Goal: Task Accomplishment & Management: Use online tool/utility

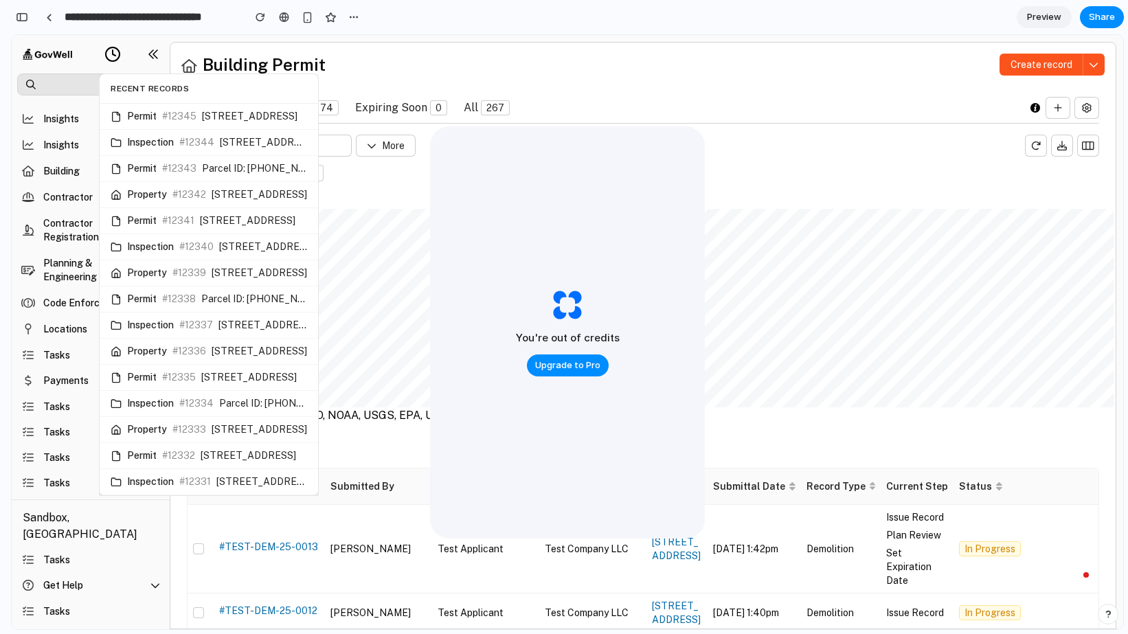
scroll to position [2396, 0]
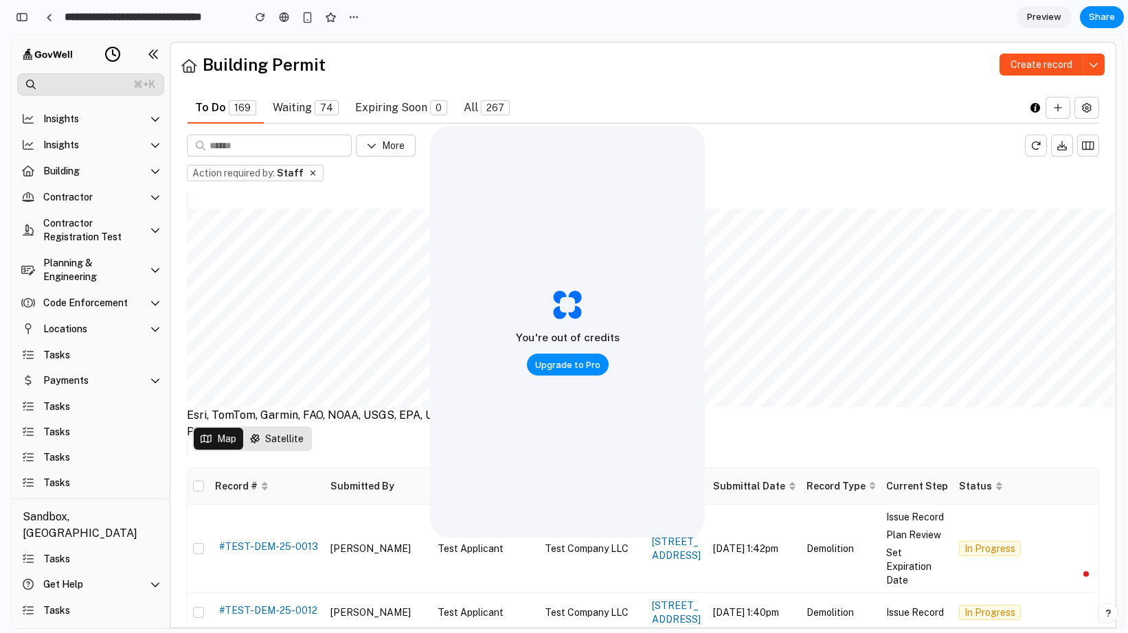
click at [108, 56] on icon at bounding box center [112, 54] width 16 height 16
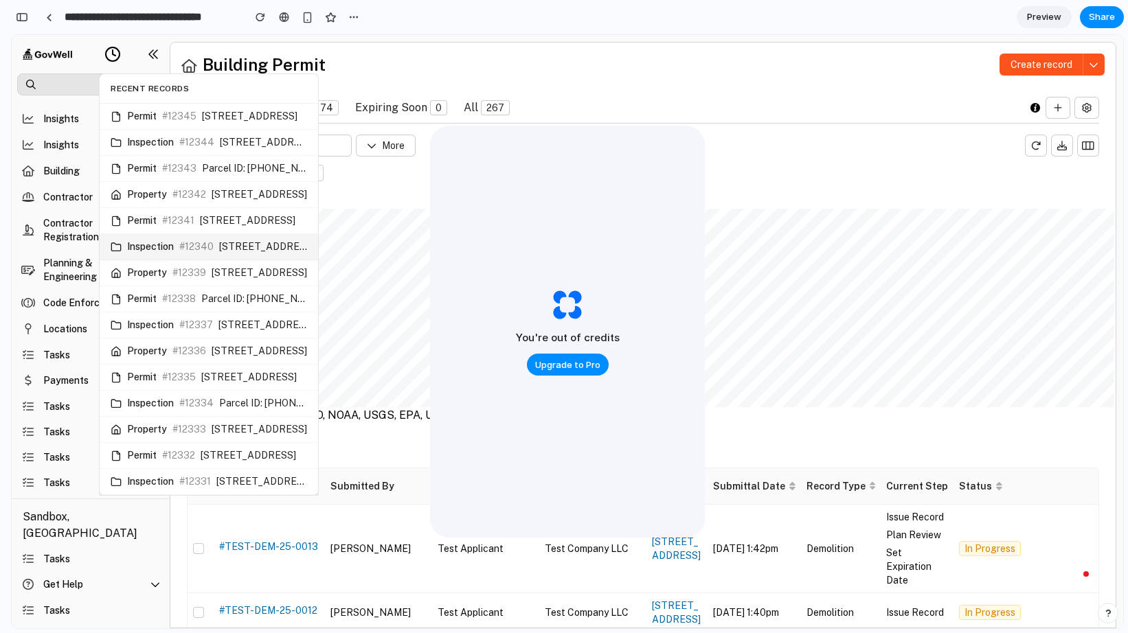
click at [146, 238] on div "Inspection #12340 [STREET_ADDRESS]" at bounding box center [209, 247] width 218 height 26
